Goal: Information Seeking & Learning: Learn about a topic

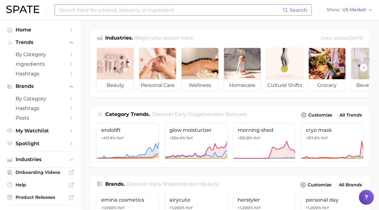
click at [164, 12] on input at bounding box center [171, 10] width 224 height 11
type input "skin vitamin"
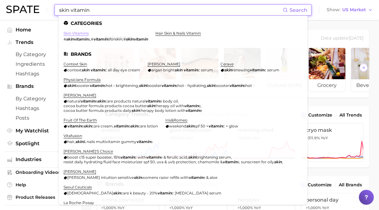
click at [80, 33] on link "skin vitamins" at bounding box center [76, 33] width 25 height 5
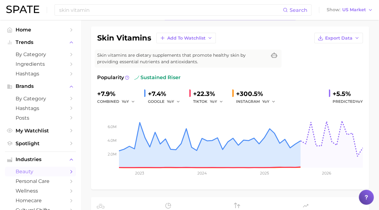
scroll to position [31, 0]
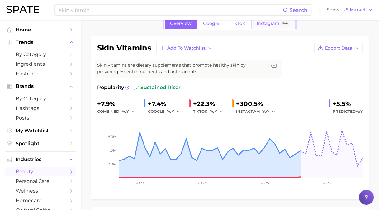
click at [270, 23] on span "Instagram" at bounding box center [268, 23] width 23 height 5
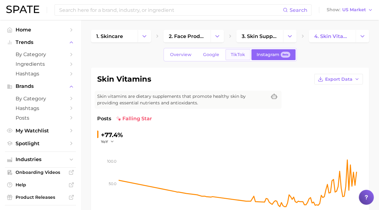
click at [233, 52] on span "TikTok" at bounding box center [238, 54] width 14 height 5
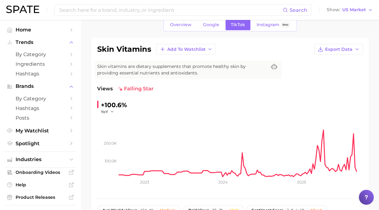
scroll to position [31, 0]
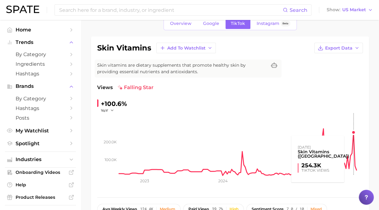
click at [353, 135] on rect at bounding box center [241, 144] width 244 height 62
click at [353, 133] on rect at bounding box center [241, 144] width 244 height 62
click at [354, 133] on rect at bounding box center [241, 144] width 244 height 62
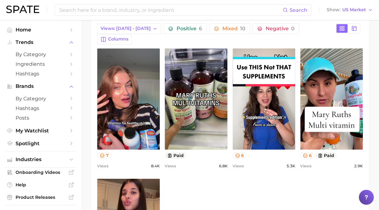
scroll to position [281, 0]
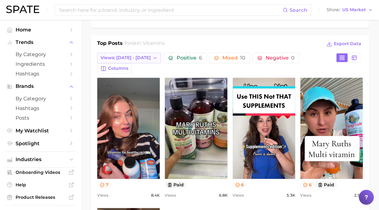
click at [123, 55] on span "Views: [DATE] - [DATE]" at bounding box center [126, 57] width 50 height 5
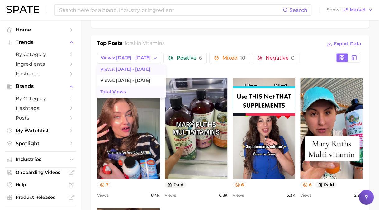
click at [112, 92] on span "Total Views" at bounding box center [113, 91] width 26 height 5
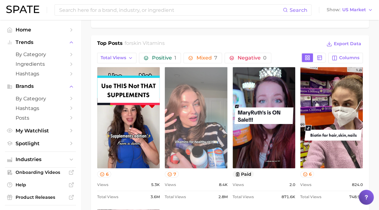
scroll to position [312, 0]
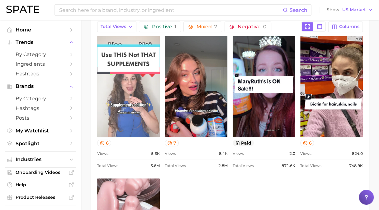
click at [126, 73] on link "view post on TikTok" at bounding box center [128, 86] width 63 height 101
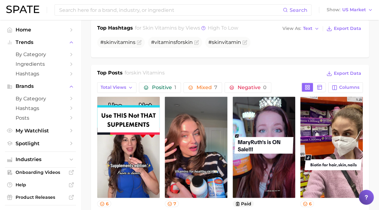
scroll to position [249, 0]
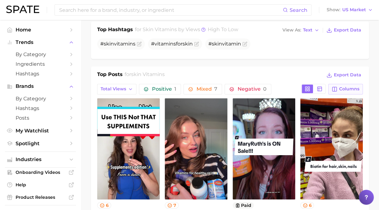
click at [342, 90] on span "Columns" at bounding box center [349, 88] width 20 height 5
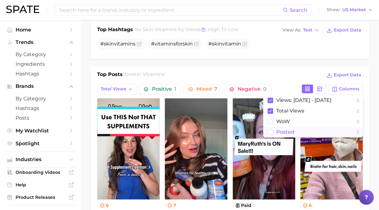
click at [280, 127] on button "Posted" at bounding box center [313, 132] width 100 height 11
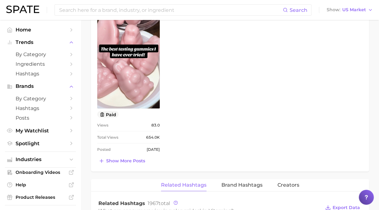
scroll to position [499, 0]
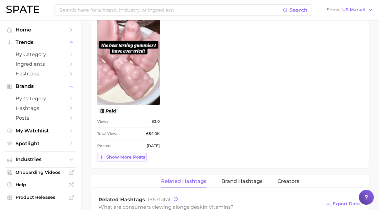
click at [117, 157] on span "Show more posts" at bounding box center [125, 156] width 39 height 5
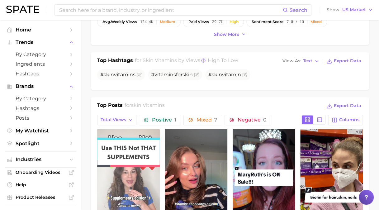
scroll to position [218, 0]
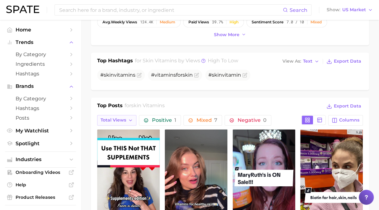
click at [120, 118] on span "Total Views" at bounding box center [114, 120] width 26 height 5
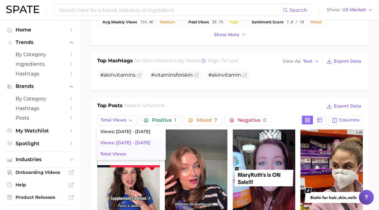
click at [127, 143] on span "Views: [DATE] - [DATE]" at bounding box center [125, 142] width 50 height 5
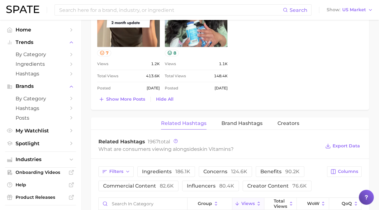
scroll to position [723, 0]
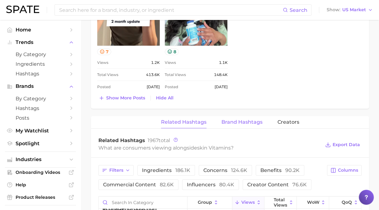
click at [251, 119] on span "Brand Hashtags" at bounding box center [242, 122] width 41 height 6
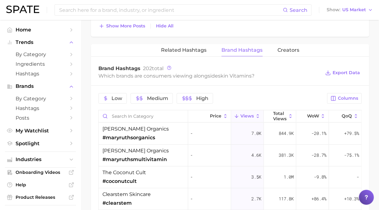
scroll to position [796, 0]
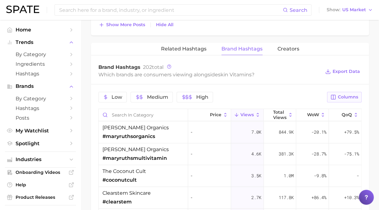
click at [344, 94] on span "Columns" at bounding box center [348, 96] width 20 height 5
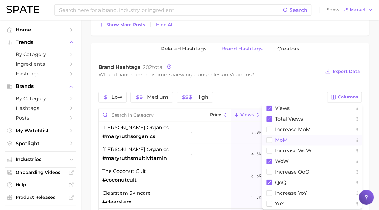
click at [280, 137] on span "MoM" at bounding box center [281, 139] width 12 height 5
click at [305, 84] on div "Low Medium High Columns Views Total Views increase MoM MoM Increase WoW WoW inc…" at bounding box center [230, 205] width 278 height 242
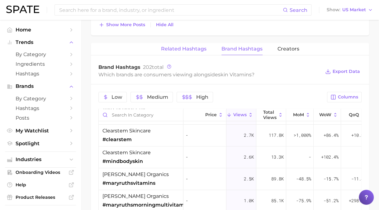
scroll to position [62, 0]
click at [178, 43] on button "Related Hashtags" at bounding box center [184, 49] width 46 height 12
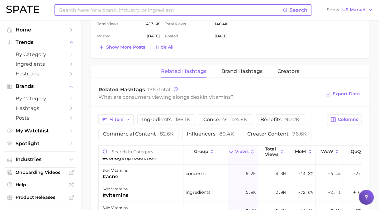
scroll to position [765, 0]
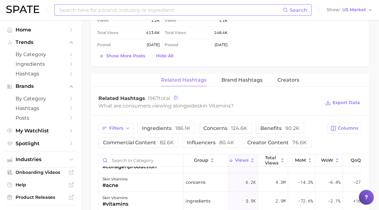
click at [104, 9] on input at bounding box center [171, 10] width 224 height 11
type input "glitter lips"
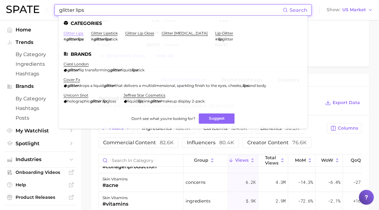
click at [70, 33] on link "glitter lips" at bounding box center [74, 33] width 20 height 5
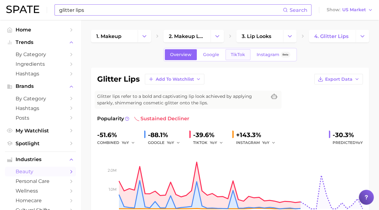
click at [237, 53] on span "TikTok" at bounding box center [238, 54] width 14 height 5
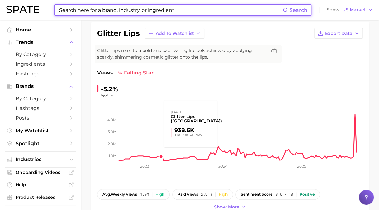
scroll to position [62, 0]
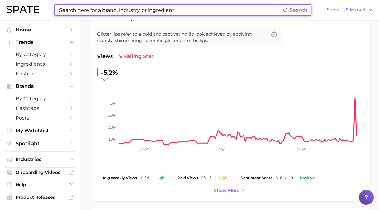
click at [108, 80] on button "YoY" at bounding box center [107, 79] width 13 height 5
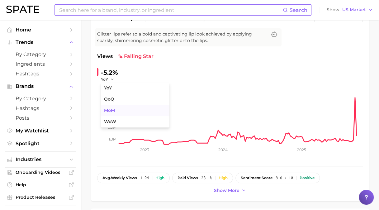
click at [115, 108] on span "MoM" at bounding box center [109, 110] width 11 height 5
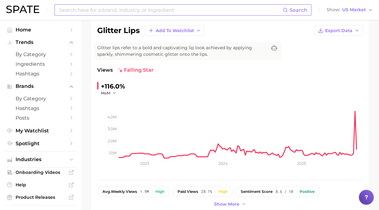
scroll to position [125, 0]
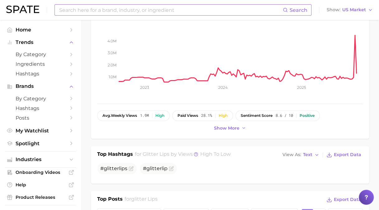
click at [123, 8] on input at bounding box center [171, 10] width 224 height 11
type input "super serum"
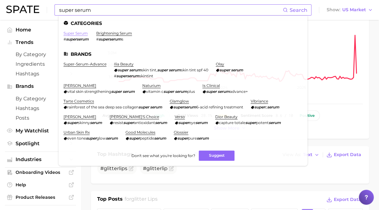
click at [75, 35] on link "super serum" at bounding box center [76, 33] width 24 height 5
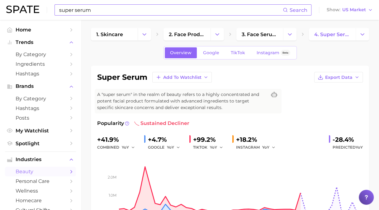
scroll to position [31, 0]
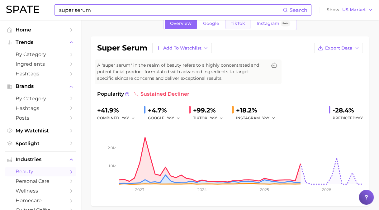
click at [236, 23] on span "TikTok" at bounding box center [238, 23] width 14 height 5
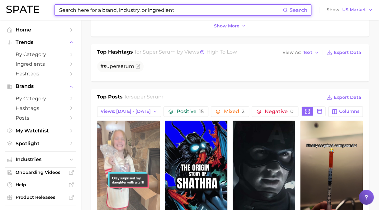
scroll to position [281, 0]
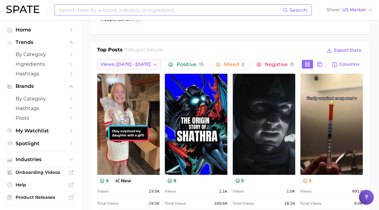
click at [117, 64] on span "Views: [DATE] - [DATE]" at bounding box center [126, 64] width 50 height 5
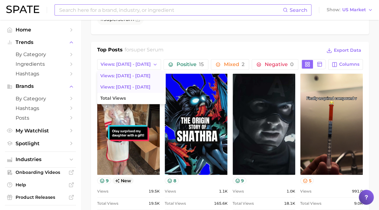
click at [120, 88] on span "Views: [DATE] - [DATE]" at bounding box center [125, 86] width 50 height 5
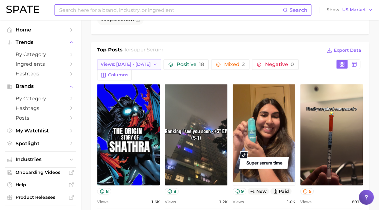
click at [116, 65] on span "Views: [DATE] - [DATE]" at bounding box center [126, 64] width 50 height 5
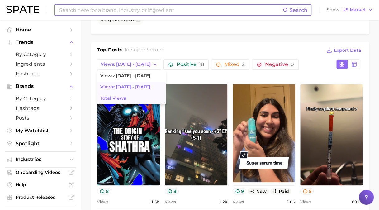
click at [117, 96] on span "Total Views" at bounding box center [113, 98] width 26 height 5
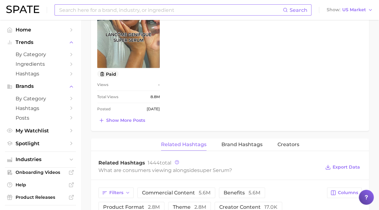
scroll to position [530, 0]
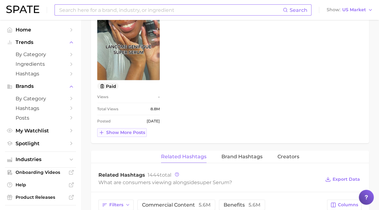
click at [103, 133] on icon at bounding box center [102, 133] width 6 height 6
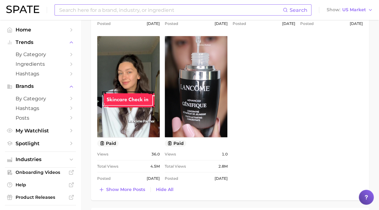
scroll to position [655, 0]
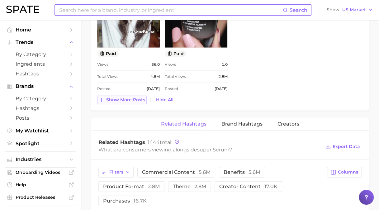
click at [122, 99] on span "Show more posts" at bounding box center [125, 99] width 39 height 5
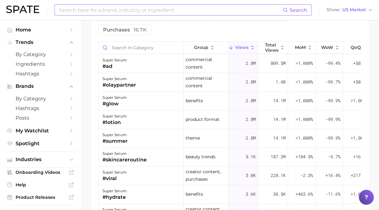
click at [128, 8] on input at bounding box center [171, 10] width 224 height 11
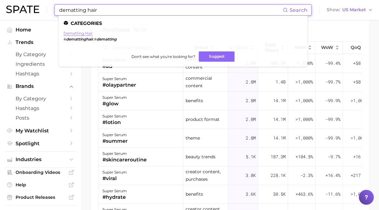
click at [79, 31] on link "dematting hair" at bounding box center [78, 33] width 29 height 5
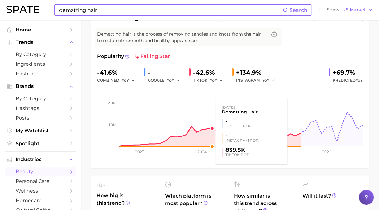
scroll to position [31, 0]
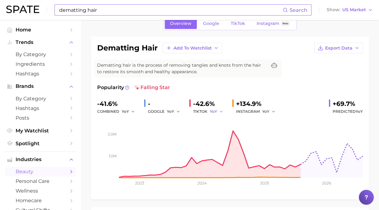
click at [214, 109] on span "YoY" at bounding box center [213, 111] width 7 height 5
click at [226, 144] on button "MoM" at bounding box center [244, 143] width 69 height 11
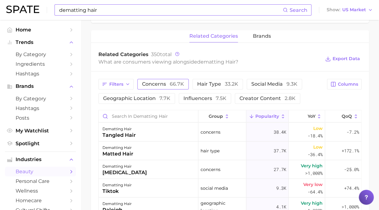
scroll to position [296, 0]
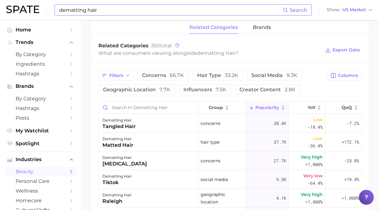
click at [121, 10] on input "dematting hair" at bounding box center [171, 10] width 224 height 11
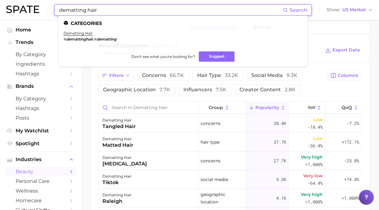
drag, startPoint x: 84, startPoint y: 10, endPoint x: 12, endPoint y: 2, distance: 73.2
click at [12, 6] on div "dematting hair Search Categories dematting hair # demattinghair , # dematting D…" at bounding box center [189, 10] width 367 height 20
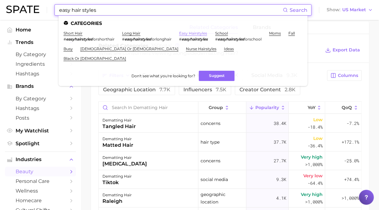
type input "easy hair styles"
click at [197, 34] on link "easy hairstyles" at bounding box center [193, 33] width 28 height 5
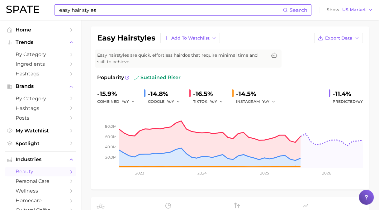
scroll to position [31, 0]
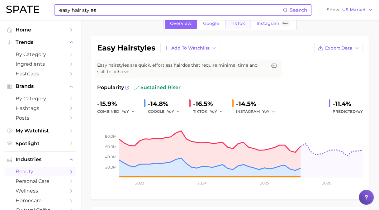
click at [237, 25] on span "TikTok" at bounding box center [238, 23] width 14 height 5
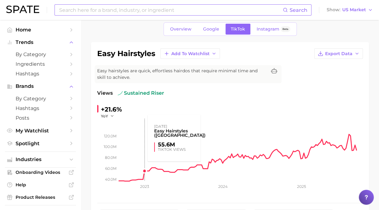
scroll to position [31, 0]
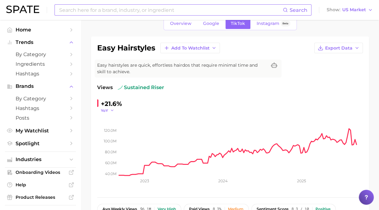
click at [108, 113] on icon "40.0m 60.0m 80.0m 100.0m 120.0m 2023 2024 2025" at bounding box center [230, 152] width 266 height 78
click at [108, 109] on button "YoY" at bounding box center [107, 110] width 13 height 5
click at [113, 145] on button "MoM" at bounding box center [135, 141] width 69 height 11
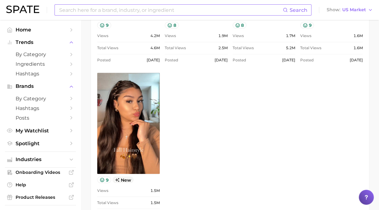
scroll to position [499, 0]
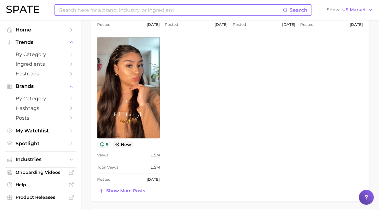
click at [139, 188] on span "Show more posts" at bounding box center [125, 190] width 39 height 5
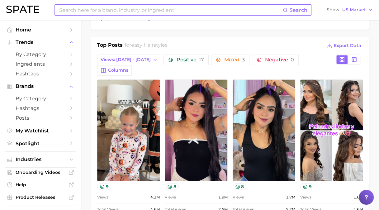
scroll to position [312, 0]
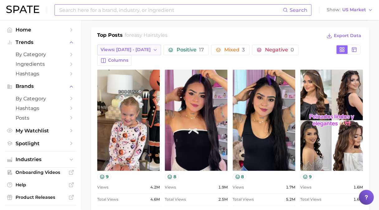
click at [125, 47] on span "Views: [DATE] - [DATE]" at bounding box center [126, 49] width 50 height 5
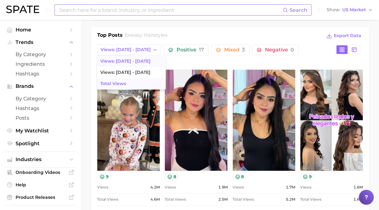
click at [130, 79] on button "Total Views" at bounding box center [131, 83] width 69 height 11
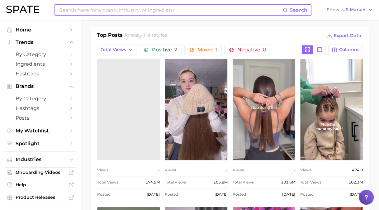
scroll to position [0, 0]
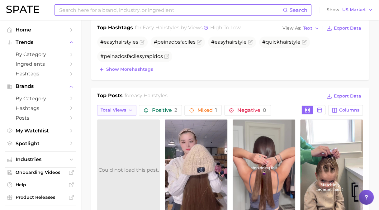
click at [116, 109] on span "Total Views" at bounding box center [114, 110] width 26 height 5
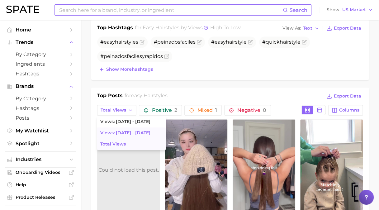
click at [118, 134] on button "Views: [DATE] - [DATE]" at bounding box center [131, 132] width 69 height 11
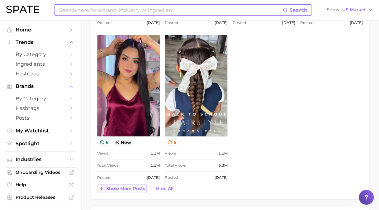
click at [105, 185] on button "Show more posts" at bounding box center [122, 189] width 50 height 9
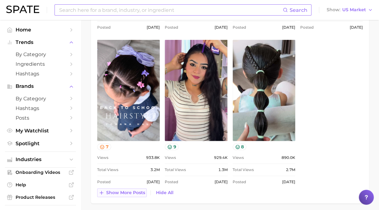
click at [122, 192] on span "Show more posts" at bounding box center [125, 192] width 39 height 5
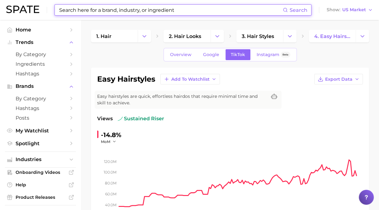
click at [118, 12] on input at bounding box center [171, 10] width 224 height 11
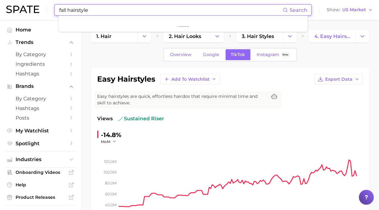
type input "fall hairstyle"
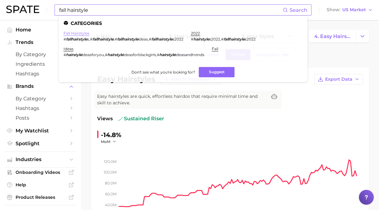
click at [77, 34] on link "fall hairstyles" at bounding box center [77, 33] width 26 height 5
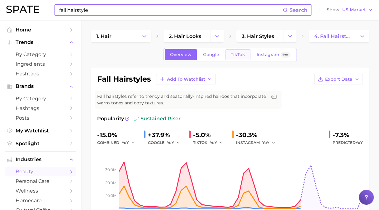
click at [233, 55] on span "TikTok" at bounding box center [238, 54] width 14 height 5
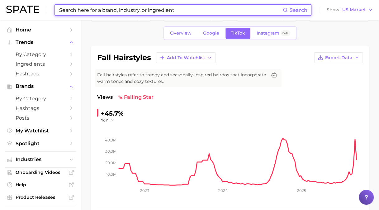
scroll to position [31, 0]
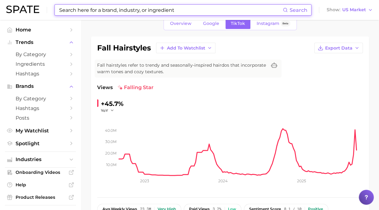
click at [103, 101] on div "+45.7%" at bounding box center [112, 104] width 23 height 10
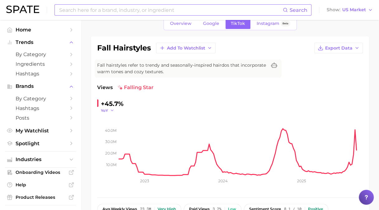
click at [111, 109] on icon "button" at bounding box center [112, 110] width 4 height 4
click at [117, 140] on button "MoM" at bounding box center [135, 141] width 69 height 11
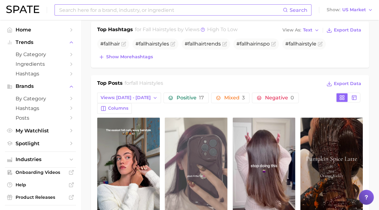
scroll to position [312, 0]
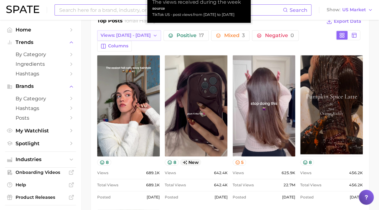
click at [135, 36] on span "Views: [DATE] - [DATE]" at bounding box center [126, 35] width 50 height 5
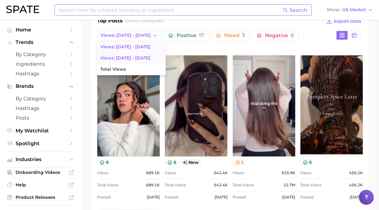
click at [135, 54] on button "Views: [DATE] - [DATE]" at bounding box center [131, 58] width 69 height 11
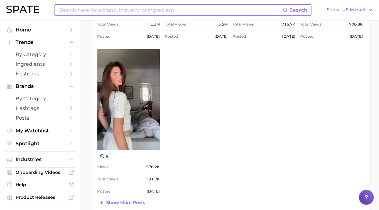
scroll to position [468, 0]
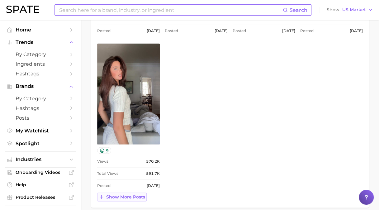
click at [131, 194] on span "Show more posts" at bounding box center [125, 196] width 39 height 5
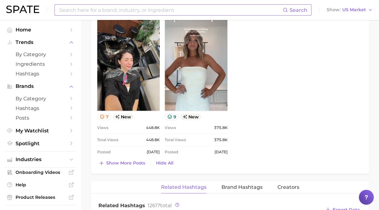
scroll to position [658, 0]
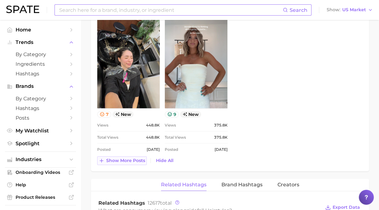
click at [104, 161] on icon at bounding box center [102, 161] width 6 height 6
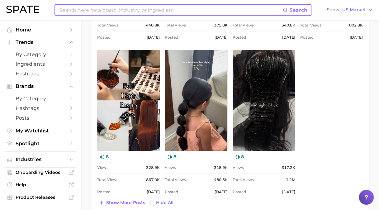
scroll to position [772, 0]
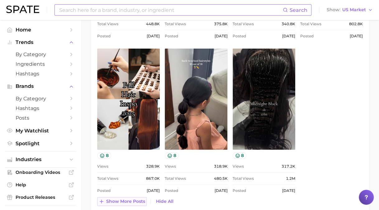
click at [108, 200] on span "Show more posts" at bounding box center [125, 201] width 39 height 5
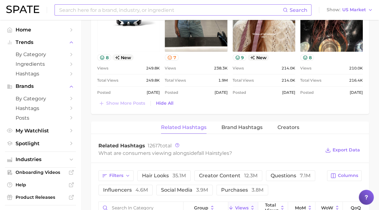
scroll to position [1027, 0]
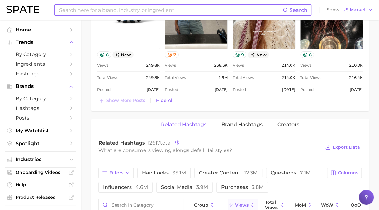
click at [114, 7] on input at bounding box center [171, 10] width 224 height 11
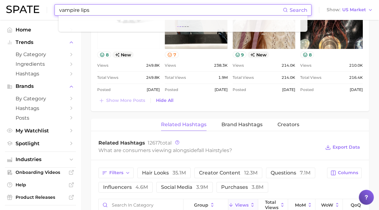
type input "vampire lips"
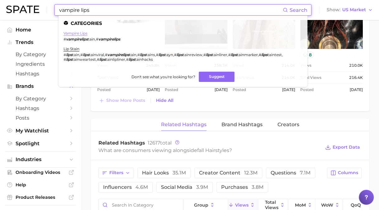
click at [83, 33] on link "vampire lips" at bounding box center [76, 33] width 24 height 5
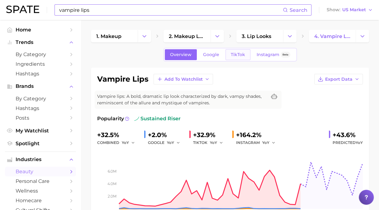
click at [237, 55] on span "TikTok" at bounding box center [238, 54] width 14 height 5
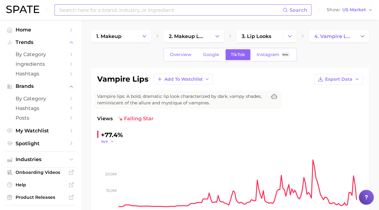
click at [111, 140] on icon "button" at bounding box center [112, 141] width 4 height 4
click at [114, 172] on span "MoM" at bounding box center [109, 172] width 11 height 5
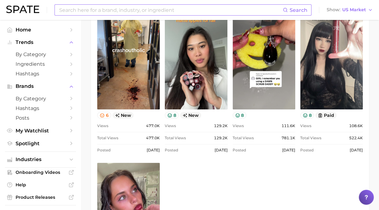
scroll to position [312, 0]
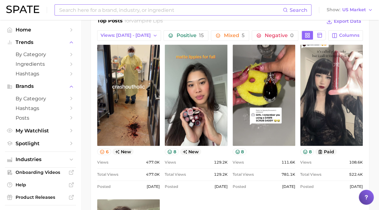
click at [142, 10] on input at bounding box center [171, 10] width 224 height 11
type input "layering fragrance"
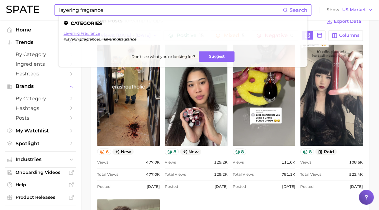
click at [91, 34] on link "layering fragrance" at bounding box center [82, 33] width 36 height 5
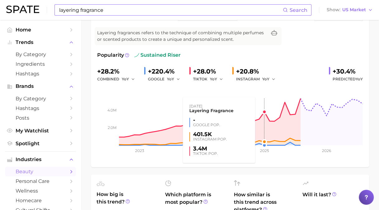
scroll to position [62, 0]
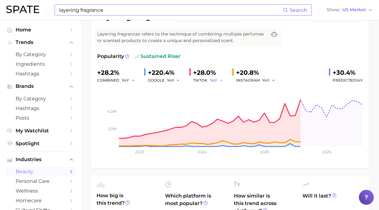
click at [217, 80] on span "YoY" at bounding box center [213, 80] width 7 height 5
click at [221, 112] on span "MoM" at bounding box center [218, 112] width 11 height 5
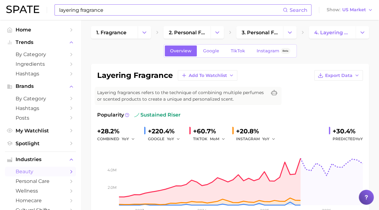
scroll to position [3, 0]
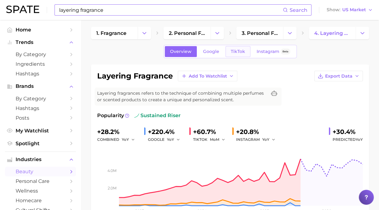
click at [244, 50] on link "TikTok" at bounding box center [238, 51] width 25 height 11
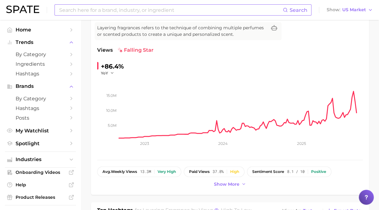
scroll to position [70, 0]
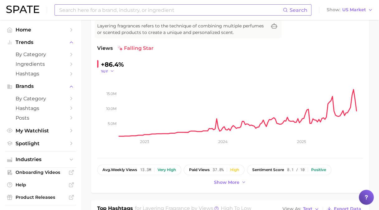
click at [110, 71] on icon "button" at bounding box center [112, 71] width 4 height 4
click at [115, 105] on button "MoM" at bounding box center [135, 102] width 69 height 11
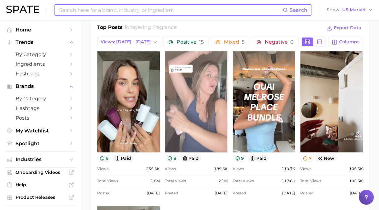
scroll to position [320, 0]
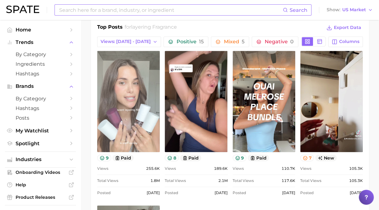
click at [130, 99] on link "view post on TikTok" at bounding box center [128, 101] width 63 height 101
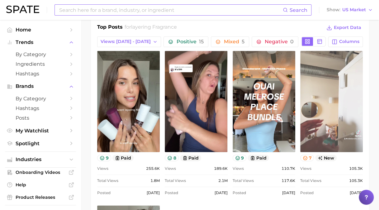
click at [330, 130] on link "view post on TikTok" at bounding box center [332, 101] width 63 height 101
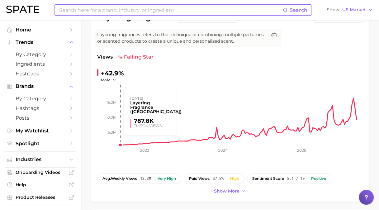
scroll to position [62, 0]
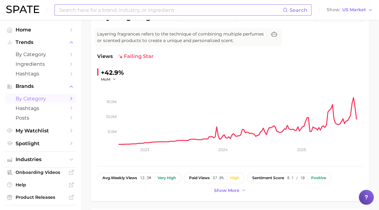
click at [40, 100] on span "by Category" at bounding box center [41, 99] width 50 height 6
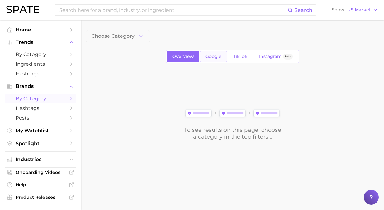
click at [216, 60] on link "Google" at bounding box center [213, 56] width 27 height 11
click at [234, 60] on link "TikTok" at bounding box center [240, 56] width 25 height 11
click at [121, 34] on span "Choose Category" at bounding box center [112, 36] width 43 height 6
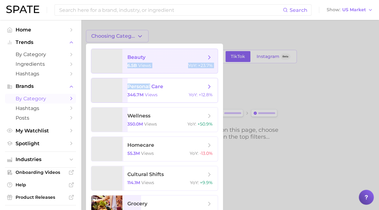
drag, startPoint x: 149, startPoint y: 90, endPoint x: 158, endPoint y: 59, distance: 32.2
click at [158, 59] on ul "beauty 6.5b views YoY : +23.7% personal care 346.7m views YoY : +12.8% wellness…" at bounding box center [154, 178] width 137 height 269
click at [158, 59] on span "beauty" at bounding box center [166, 57] width 79 height 7
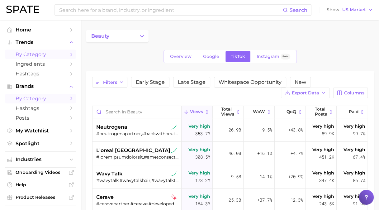
click at [32, 55] on span "by Category" at bounding box center [41, 54] width 50 height 6
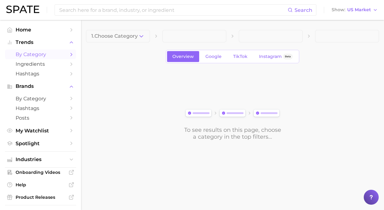
click at [104, 30] on main "1. Choose Category Overview Google TikTok Instagram Beta To see results on this…" at bounding box center [232, 96] width 303 height 152
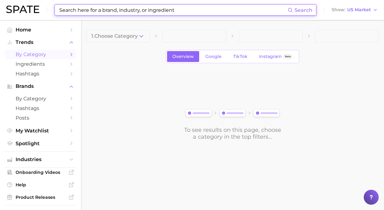
click at [120, 13] on input at bounding box center [173, 10] width 229 height 11
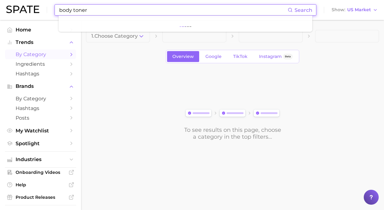
type input "body toner"
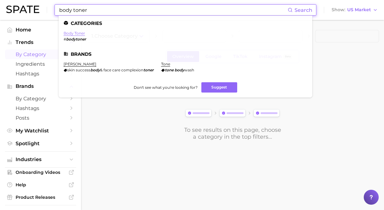
click at [74, 31] on link "body toner" at bounding box center [75, 33] width 22 height 5
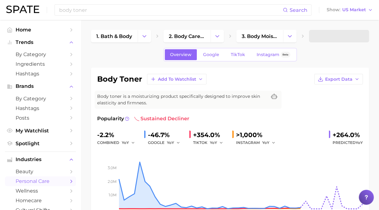
scroll to position [31, 0]
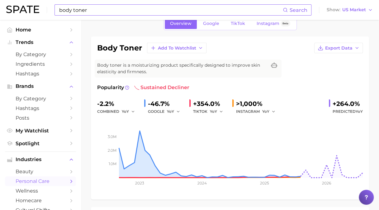
click at [144, 8] on input "body toner" at bounding box center [171, 10] width 224 height 11
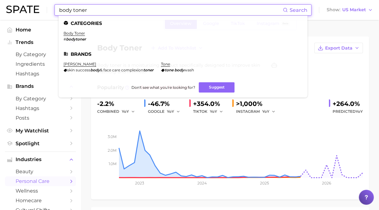
drag, startPoint x: 144, startPoint y: 8, endPoint x: -1, endPoint y: -2, distance: 145.9
click at [0, 0] on html "body toner Search Categories body toner # bodytoner Brands [PERSON_NAME] skin s…" at bounding box center [189, 74] width 379 height 210
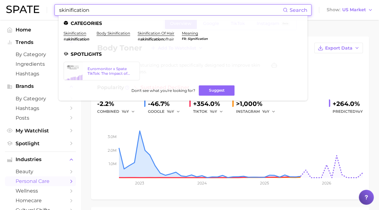
drag, startPoint x: 92, startPoint y: 6, endPoint x: 21, endPoint y: 7, distance: 71.1
click at [21, 7] on div "skinification Search Categories skinification # skinification body skinificatio…" at bounding box center [189, 10] width 367 height 20
paste input "looksmaxxing"
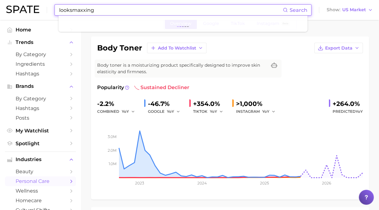
type input "looksmaxxing"
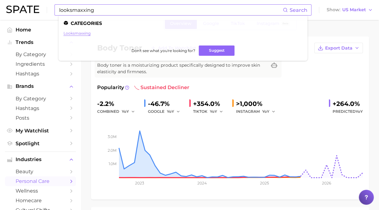
click at [85, 32] on link "looksmaxxing" at bounding box center [77, 33] width 27 height 5
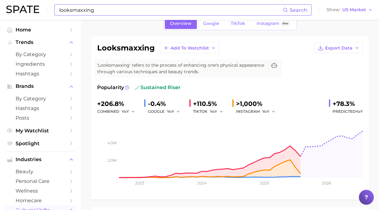
scroll to position [31, 0]
click at [236, 25] on span "TikTok" at bounding box center [238, 23] width 14 height 5
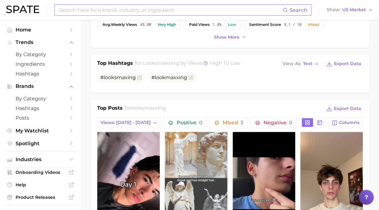
scroll to position [218, 0]
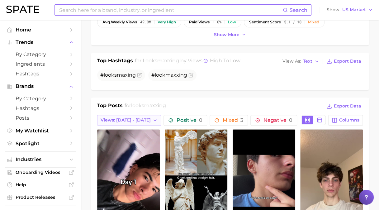
click at [126, 118] on span "Views: [DATE] - [DATE]" at bounding box center [126, 120] width 50 height 5
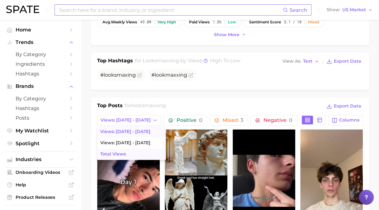
click at [115, 152] on span "Total Views" at bounding box center [113, 154] width 26 height 5
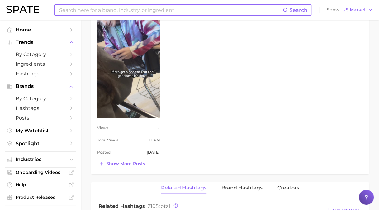
scroll to position [592, 0]
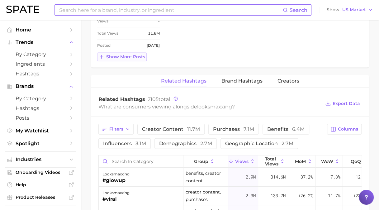
click at [116, 55] on span "Show more posts" at bounding box center [125, 56] width 39 height 5
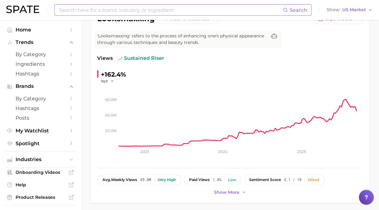
scroll to position [58, 0]
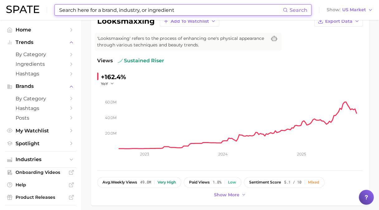
click at [141, 10] on input at bounding box center [171, 10] width 224 height 11
paste input "morning shed"
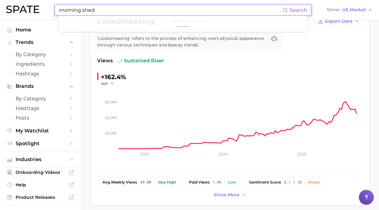
type input "morning shed"
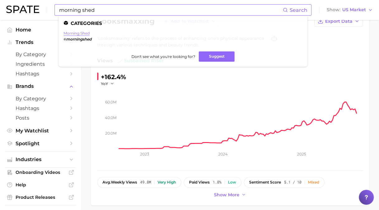
click at [74, 33] on link "morning shed" at bounding box center [77, 33] width 26 height 5
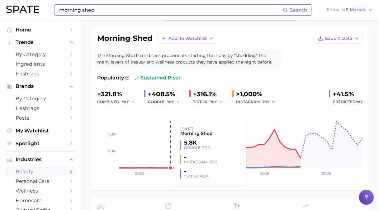
scroll to position [31, 0]
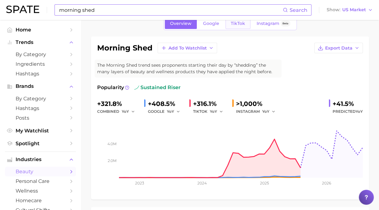
click at [238, 25] on span "TikTok" at bounding box center [238, 23] width 14 height 5
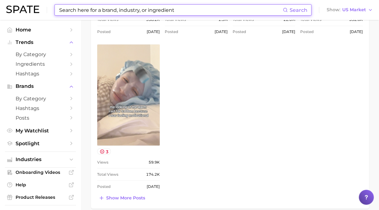
scroll to position [468, 0]
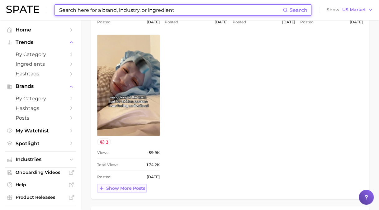
click at [127, 184] on button "Show more posts" at bounding box center [122, 188] width 50 height 9
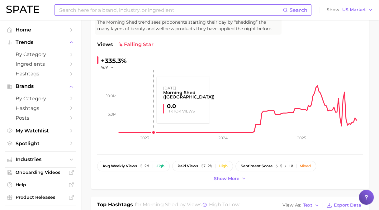
scroll to position [62, 0]
